Goal: Find specific page/section: Find specific page/section

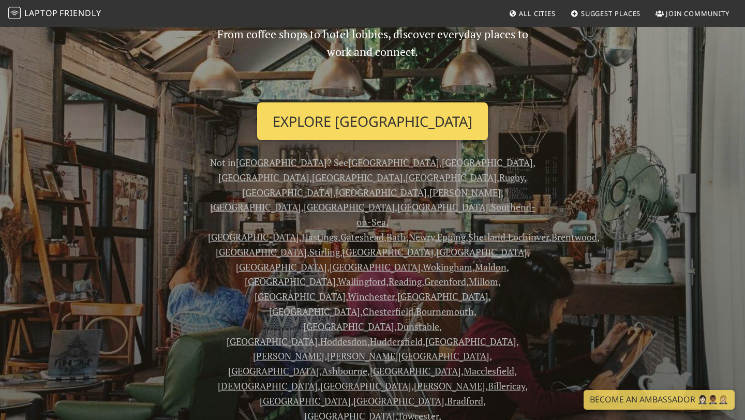
scroll to position [121, 0]
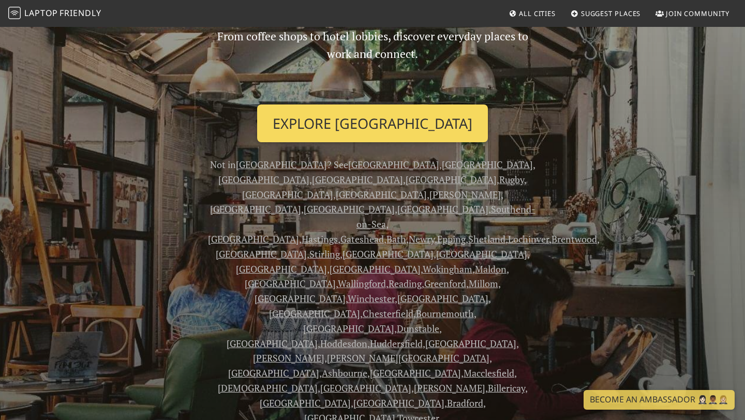
click at [366, 124] on link "Explore London" at bounding box center [372, 124] width 231 height 38
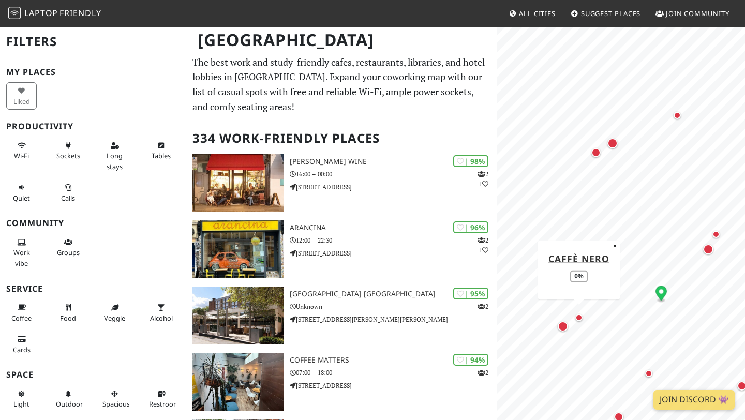
click at [578, 316] on div "Map marker" at bounding box center [578, 317] width 7 height 7
